Goal: Task Accomplishment & Management: Manage account settings

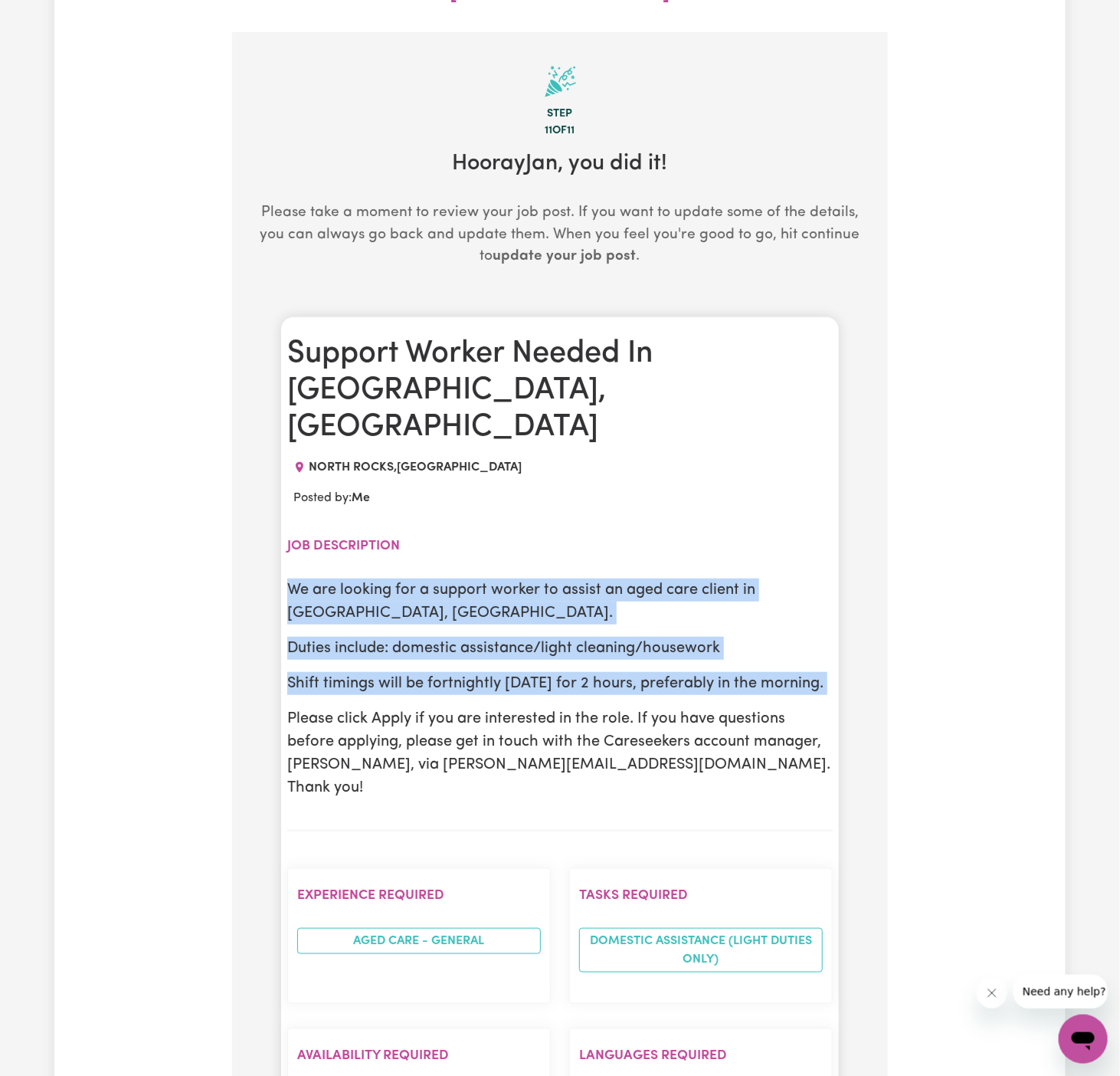
scroll to position [227, 0]
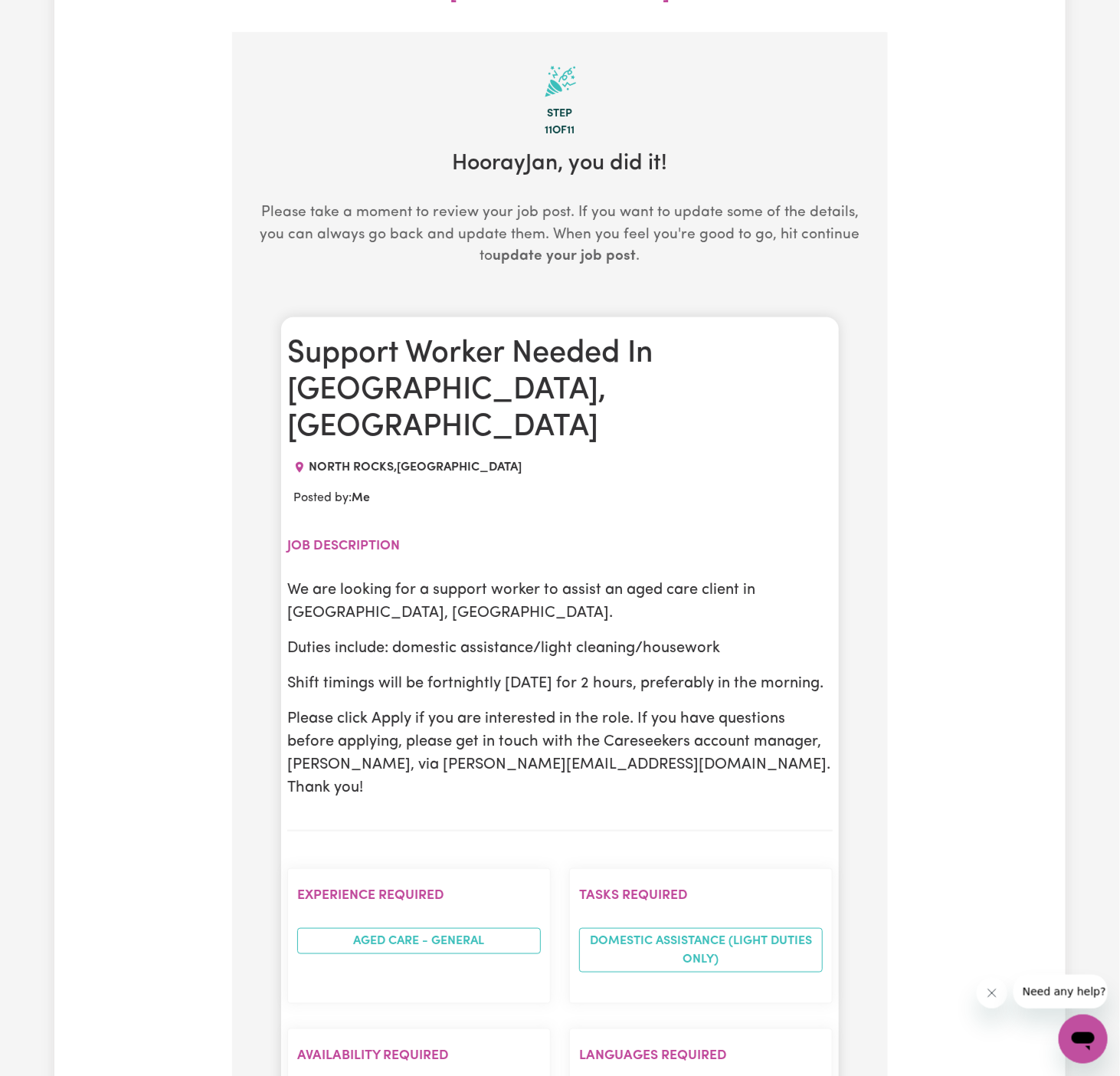
click at [917, 385] on div "Update Job Post Support Worker Needed In [GEOGRAPHIC_DATA], [GEOGRAPHIC_DATA] S…" at bounding box center [559, 801] width 1011 height 1863
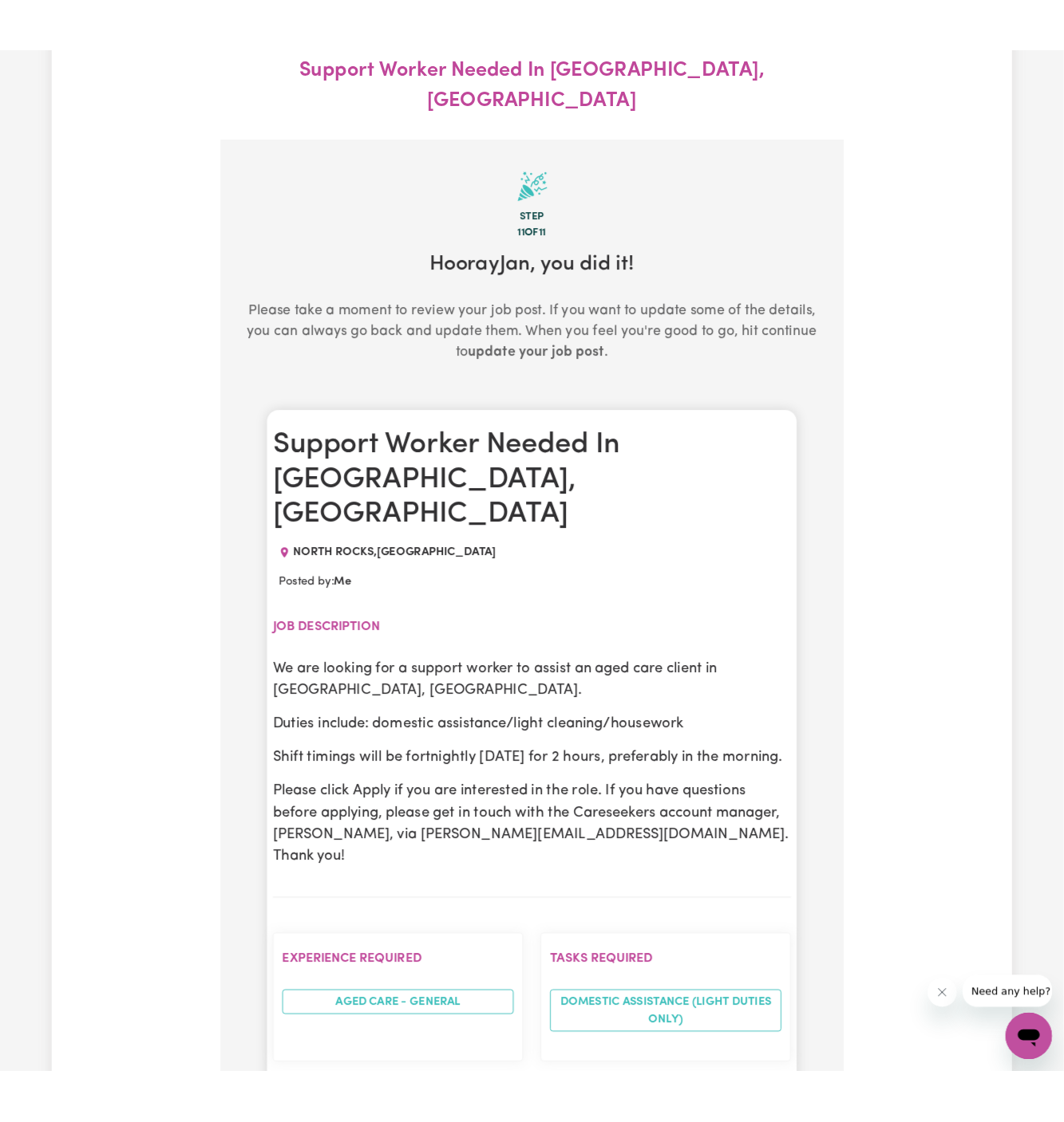
scroll to position [0, 0]
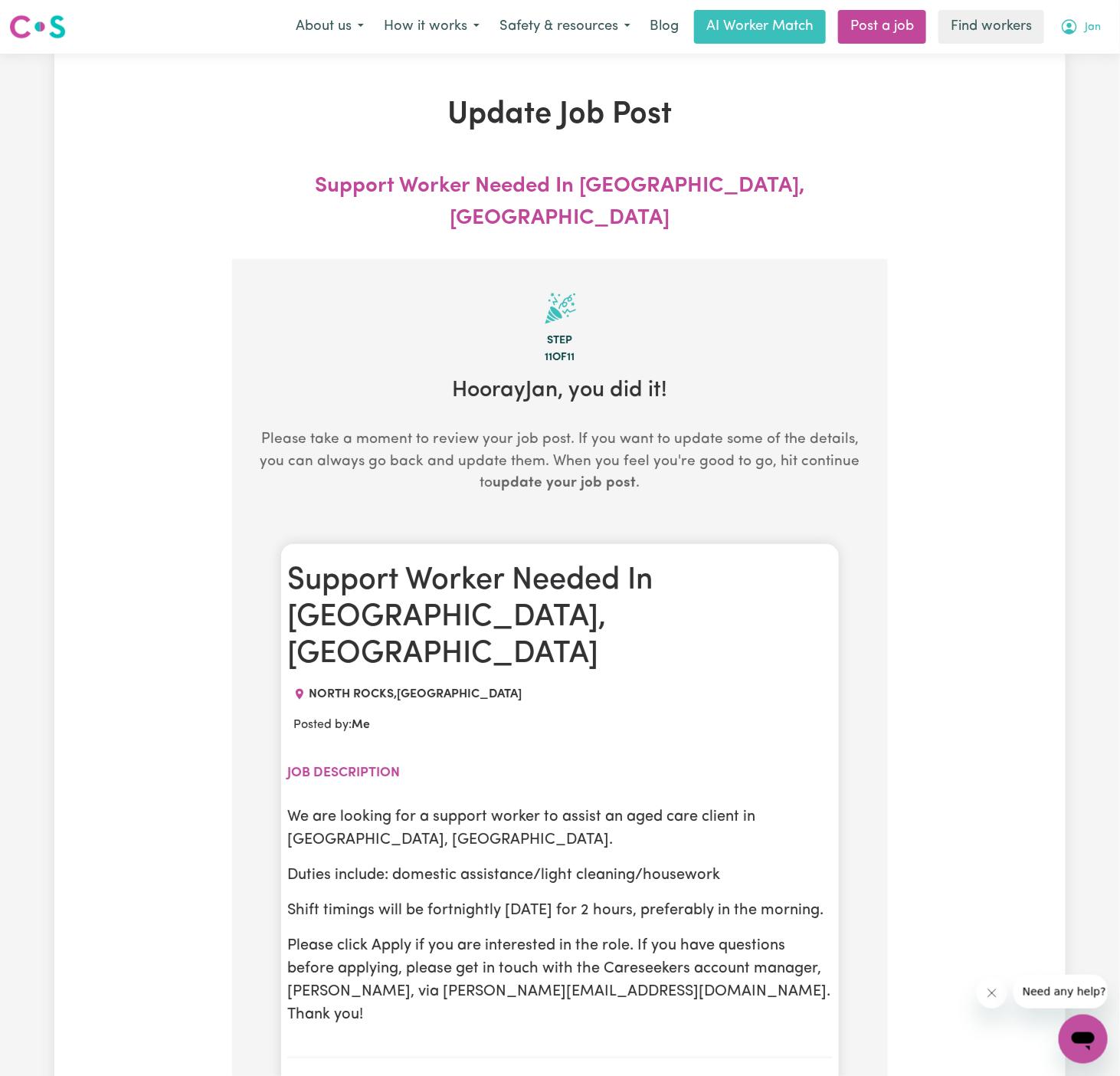
click at [1093, 26] on span "Jan" at bounding box center [1093, 27] width 16 height 17
click at [1093, 61] on link "My Dashboard" at bounding box center [1050, 60] width 121 height 29
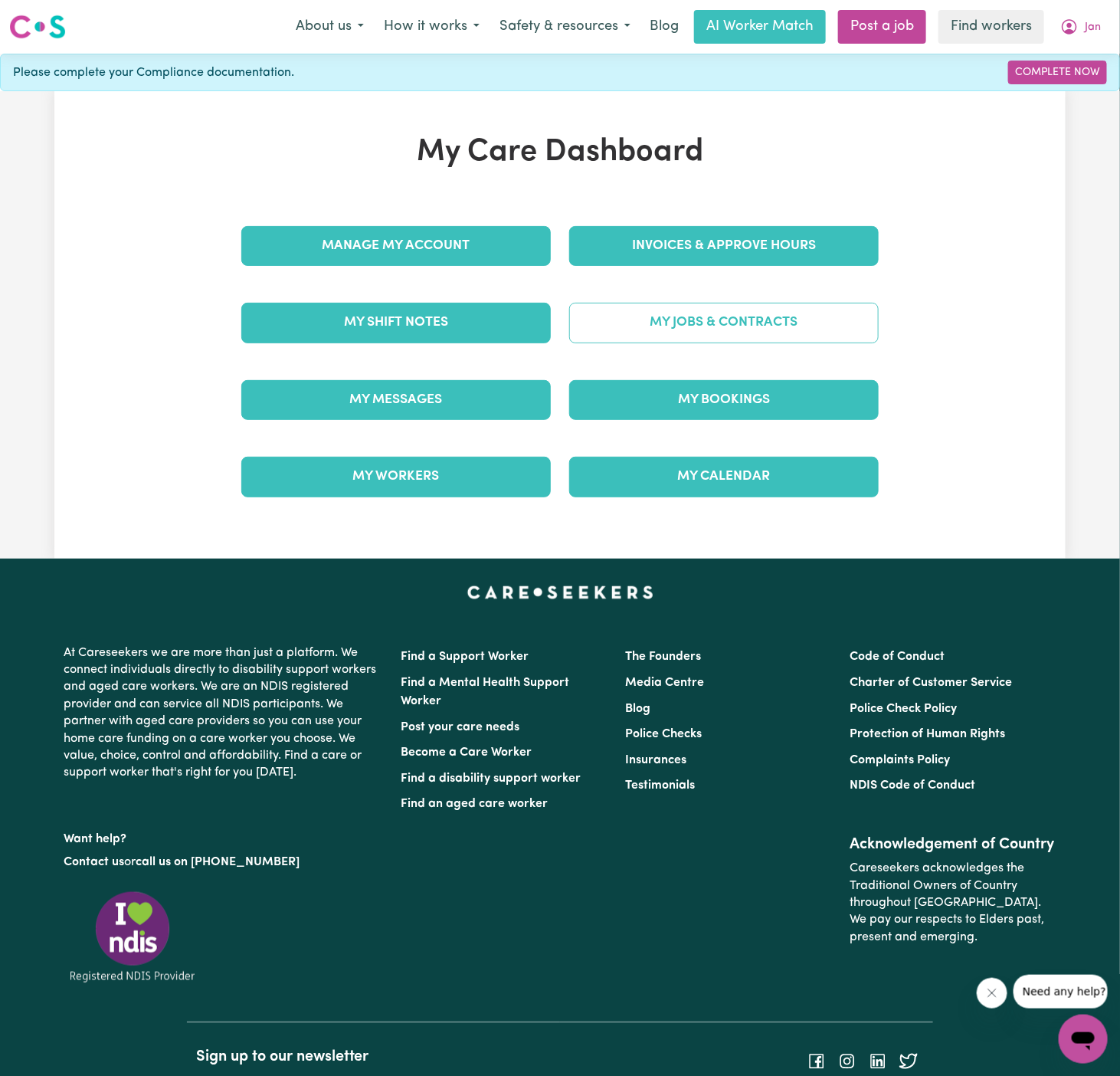
click at [805, 324] on link "My Jobs & Contracts" at bounding box center [724, 323] width 309 height 40
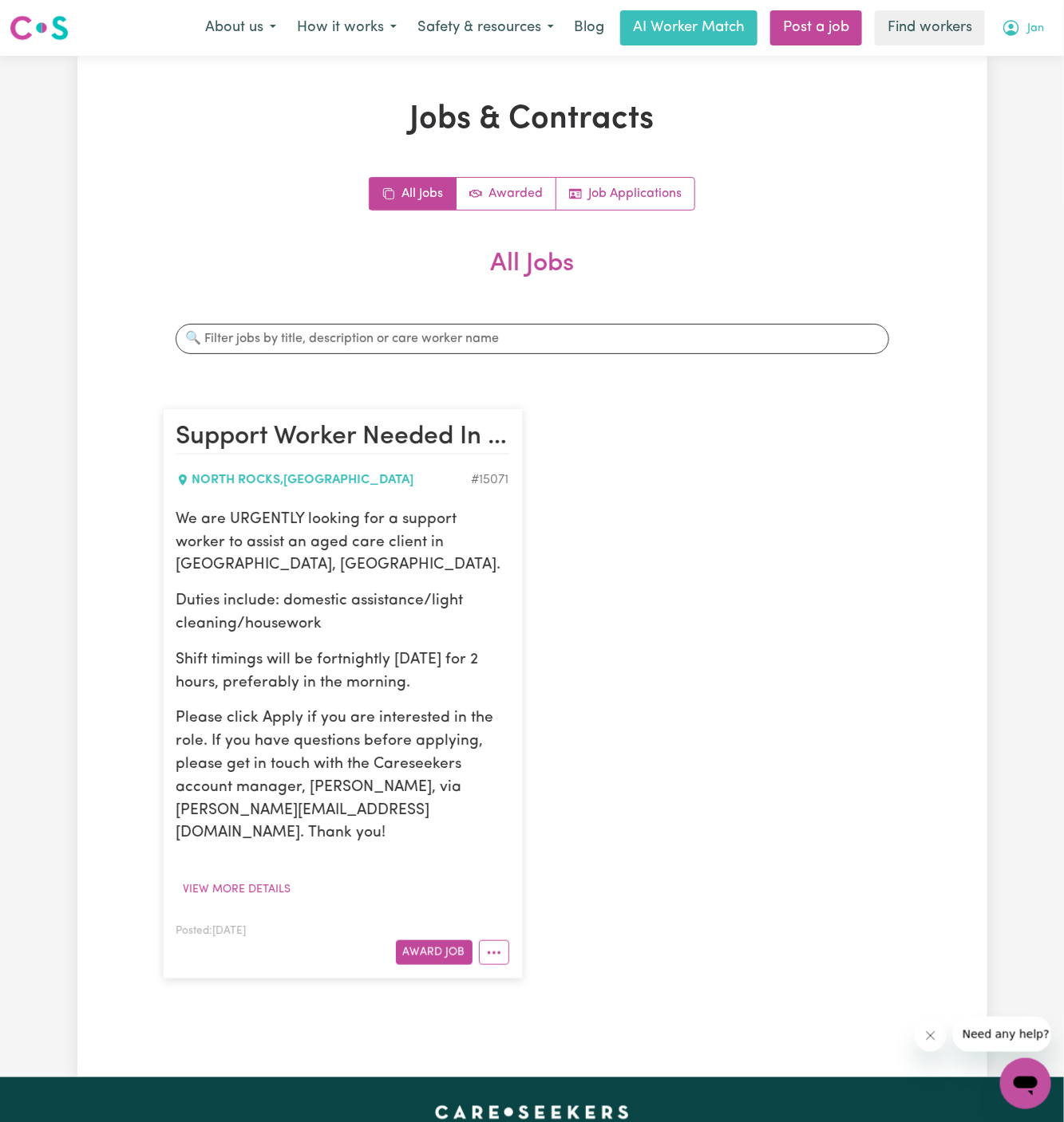
click at [1037, 27] on span "Jan" at bounding box center [1034, 29] width 17 height 18
click at [616, 187] on link "Job Applications" at bounding box center [625, 194] width 138 height 32
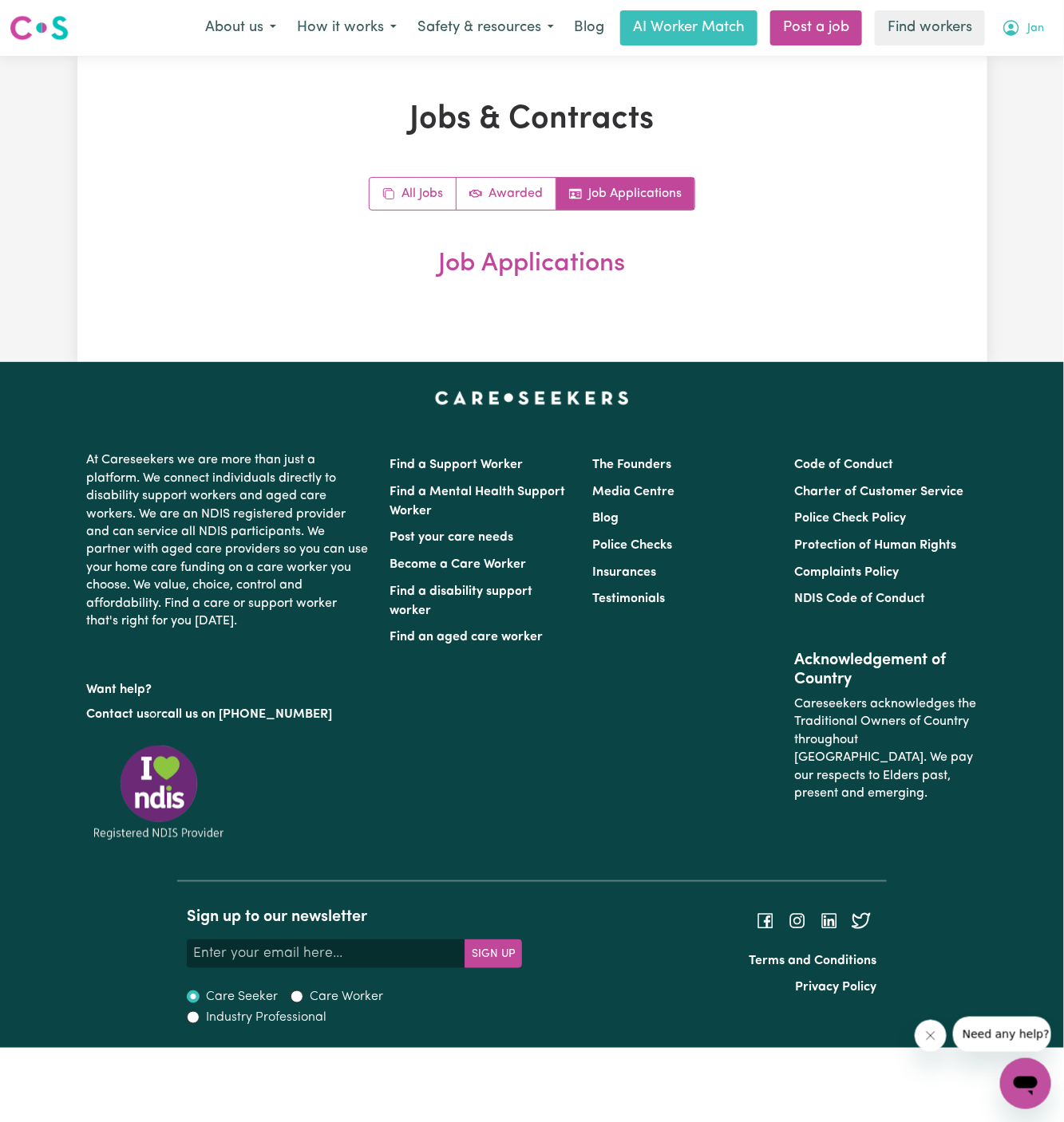
click at [1042, 23] on span "Jan" at bounding box center [1034, 29] width 17 height 18
click at [1037, 56] on link "My Dashboard" at bounding box center [990, 62] width 126 height 31
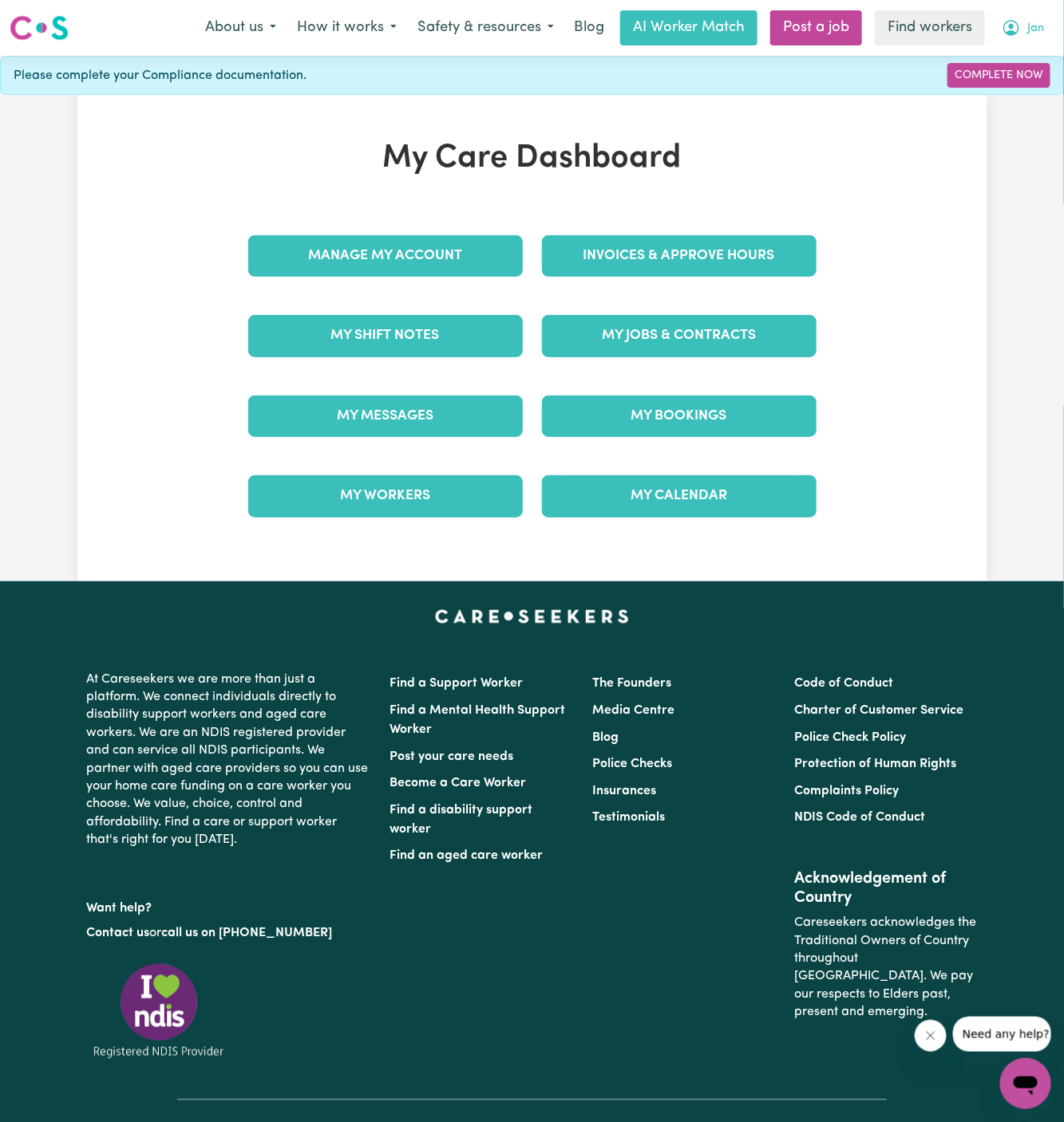
click at [1037, 28] on span "Jan" at bounding box center [1034, 29] width 17 height 18
click at [1020, 84] on link "Logout" at bounding box center [990, 92] width 126 height 31
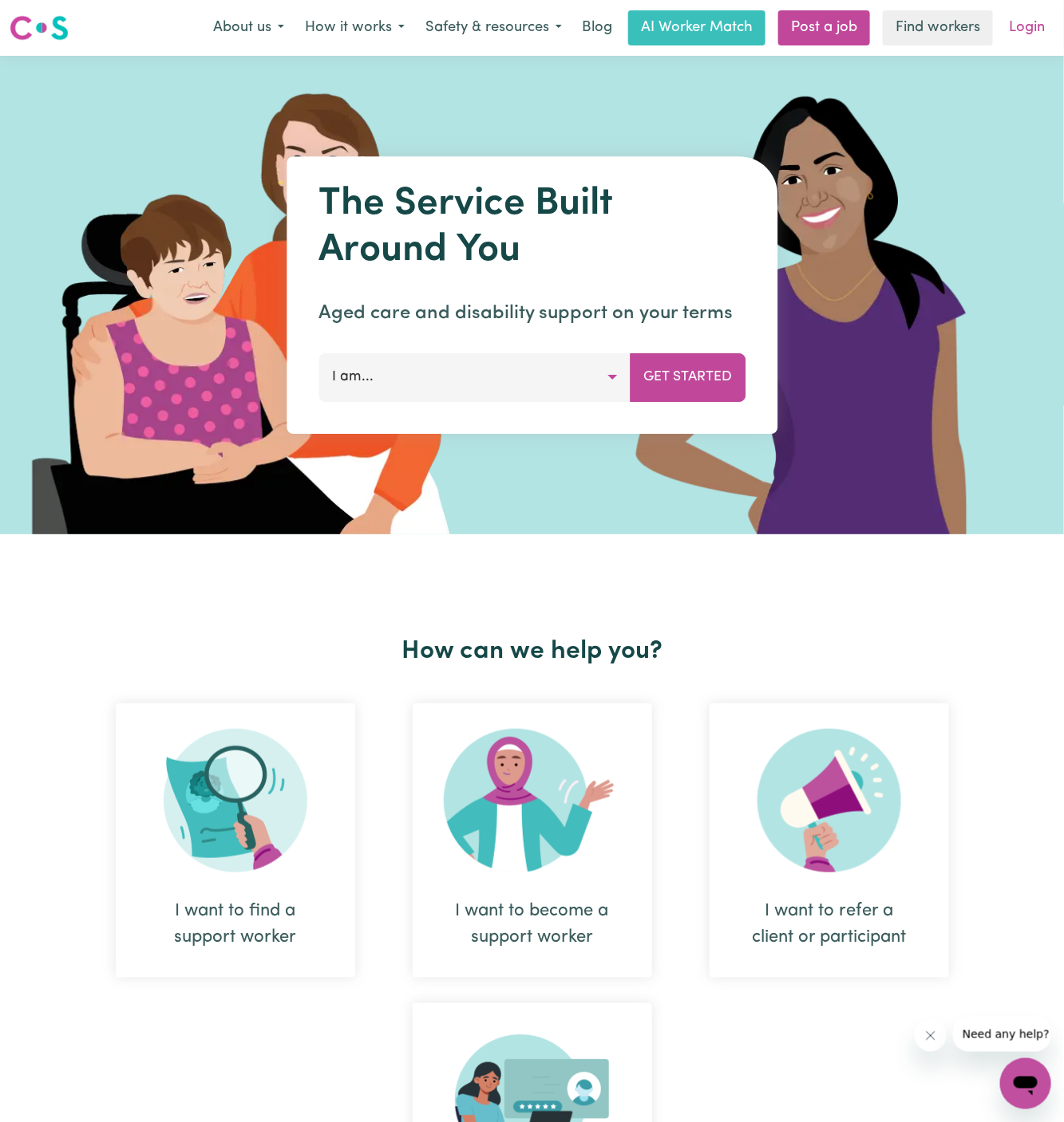
click at [1035, 29] on link "Login" at bounding box center [1027, 29] width 55 height 35
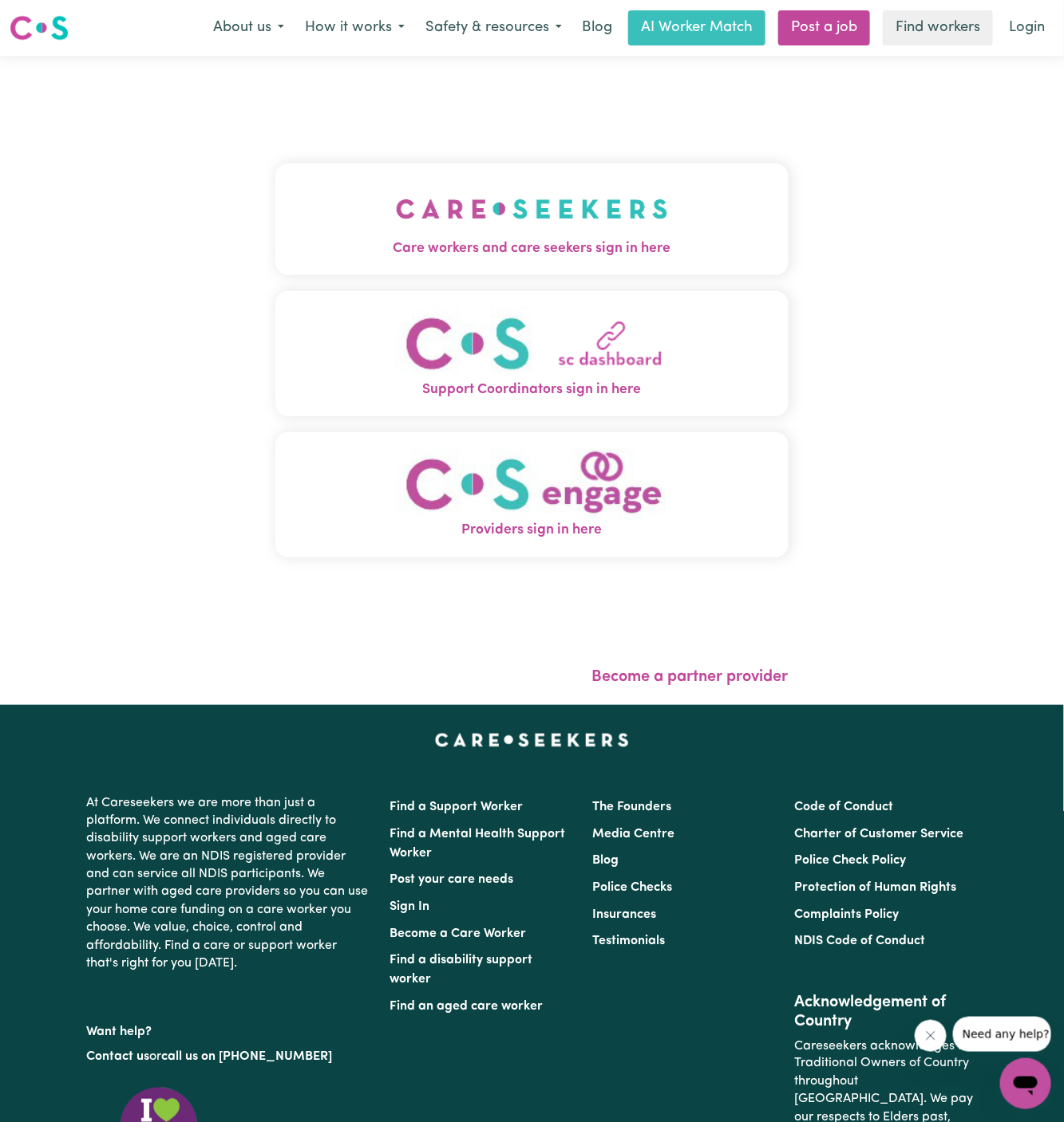
click at [665, 216] on button "Care workers and care seekers sign in here" at bounding box center [531, 219] width 513 height 111
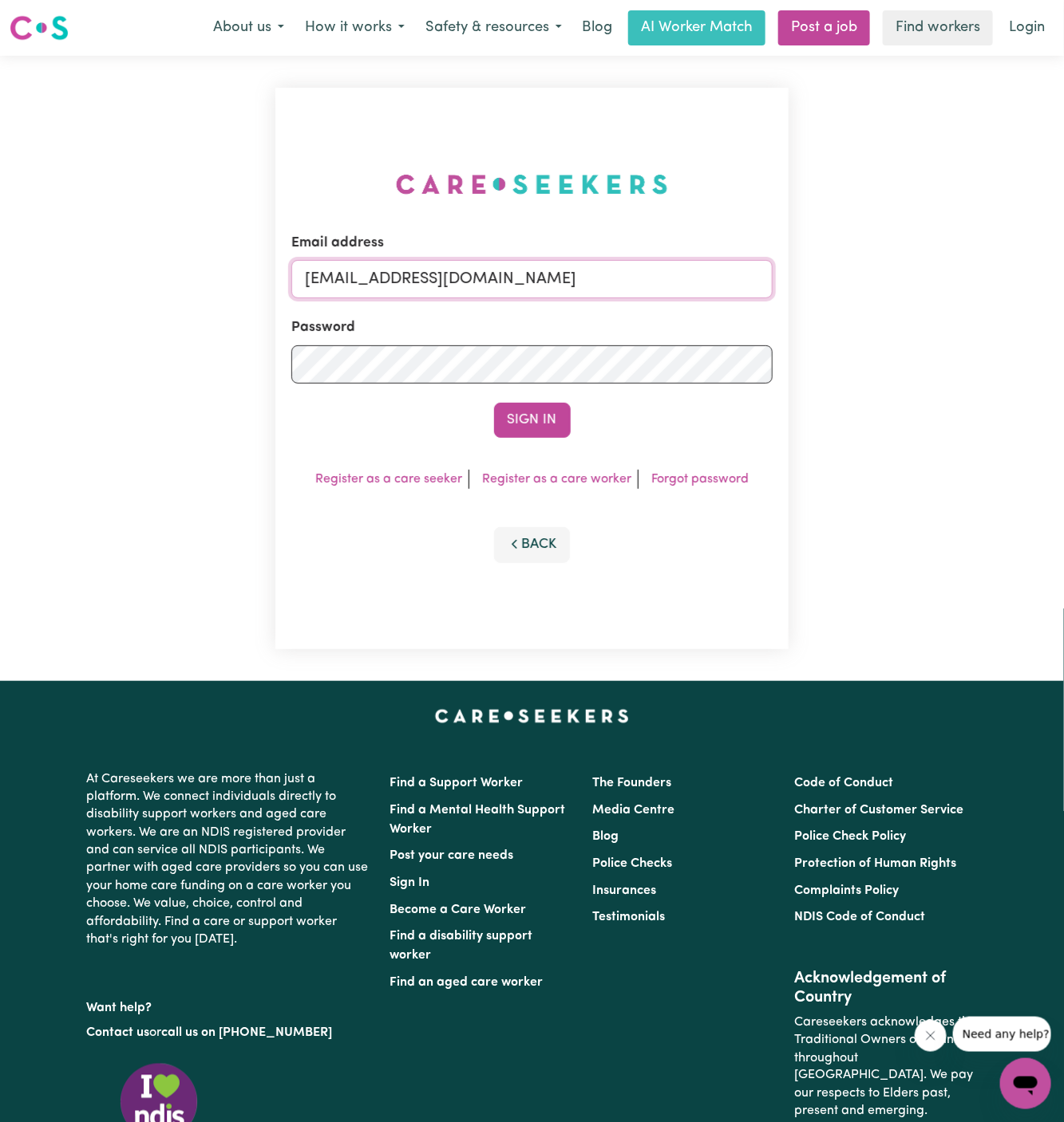
drag, startPoint x: 389, startPoint y: 284, endPoint x: 1391, endPoint y: 339, distance: 1003.5
click at [1064, 339] on html "Menu About us How it works Safety & resources Blog AI Worker Match Post a job F…" at bounding box center [532, 684] width 1064 height 1367
type input "[EMAIL_ADDRESS][DOMAIN_NAME]"
click at [561, 412] on button "Sign In" at bounding box center [532, 421] width 77 height 35
